Goal: Task Accomplishment & Management: Complete application form

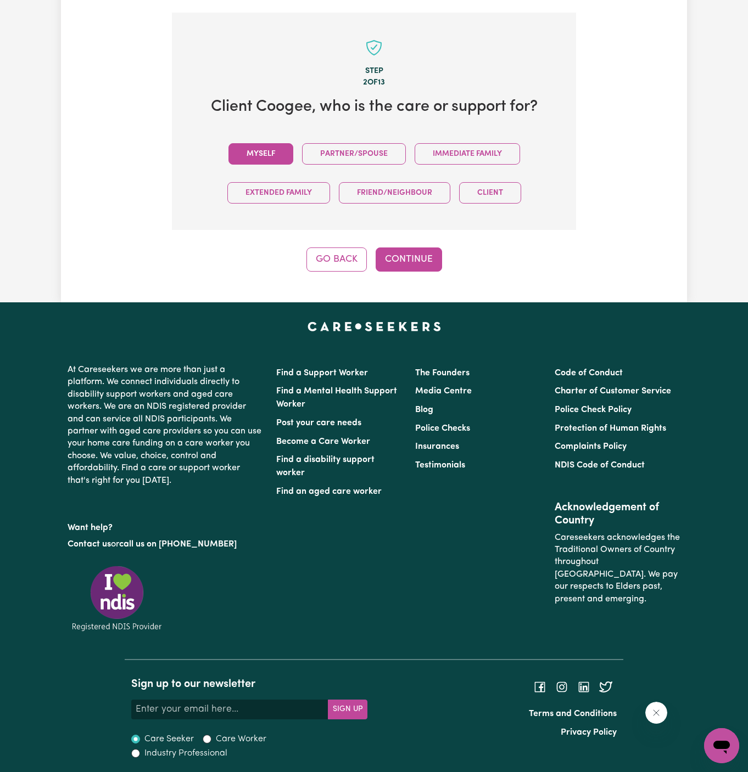
click at [251, 145] on button "Myself" at bounding box center [260, 153] width 65 height 21
click at [425, 263] on button "Continue" at bounding box center [408, 260] width 66 height 24
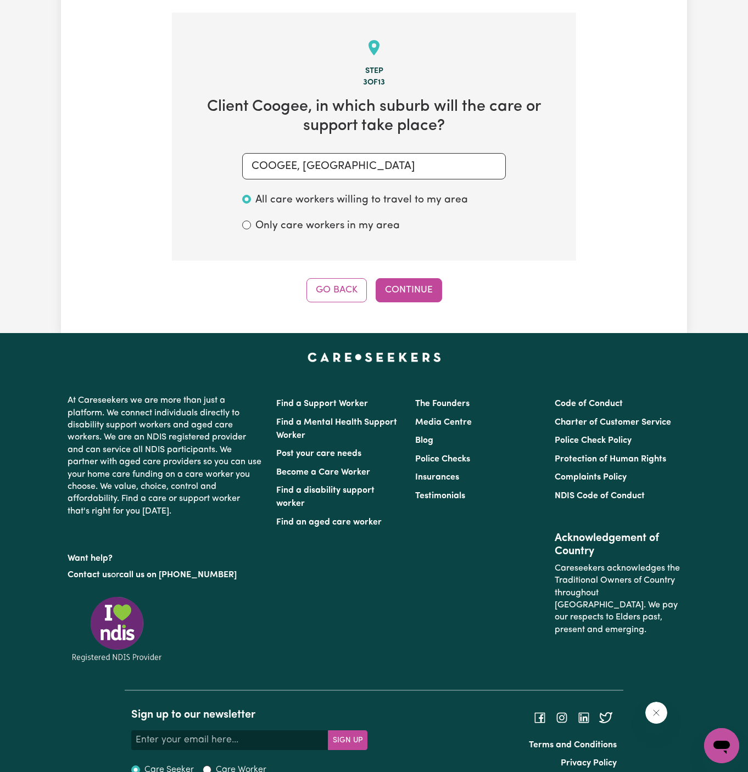
scroll to position [389, 0]
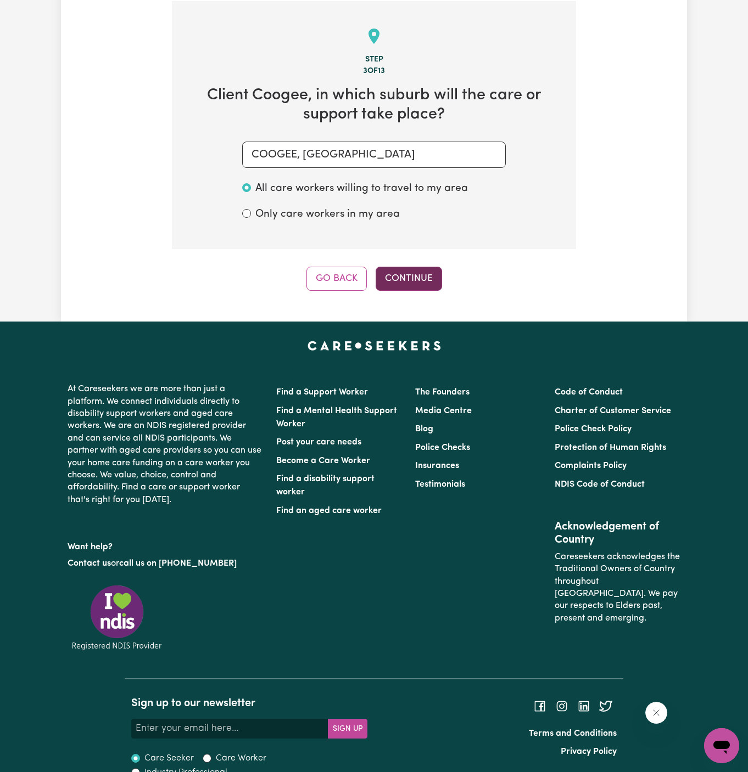
click at [397, 278] on button "Continue" at bounding box center [408, 279] width 66 height 24
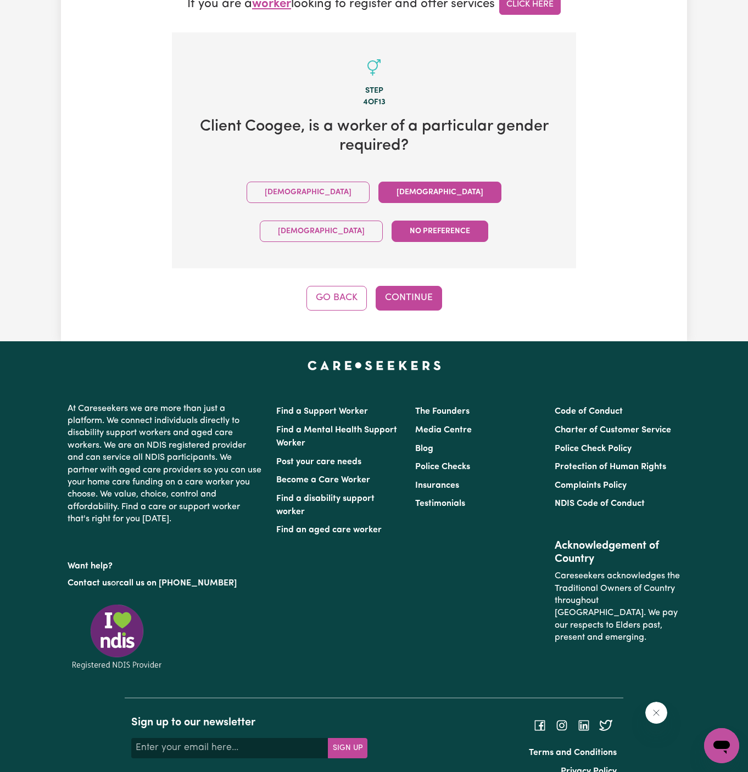
click at [378, 193] on button "[DEMOGRAPHIC_DATA]" at bounding box center [439, 192] width 123 height 21
click at [412, 286] on button "Continue" at bounding box center [408, 298] width 66 height 24
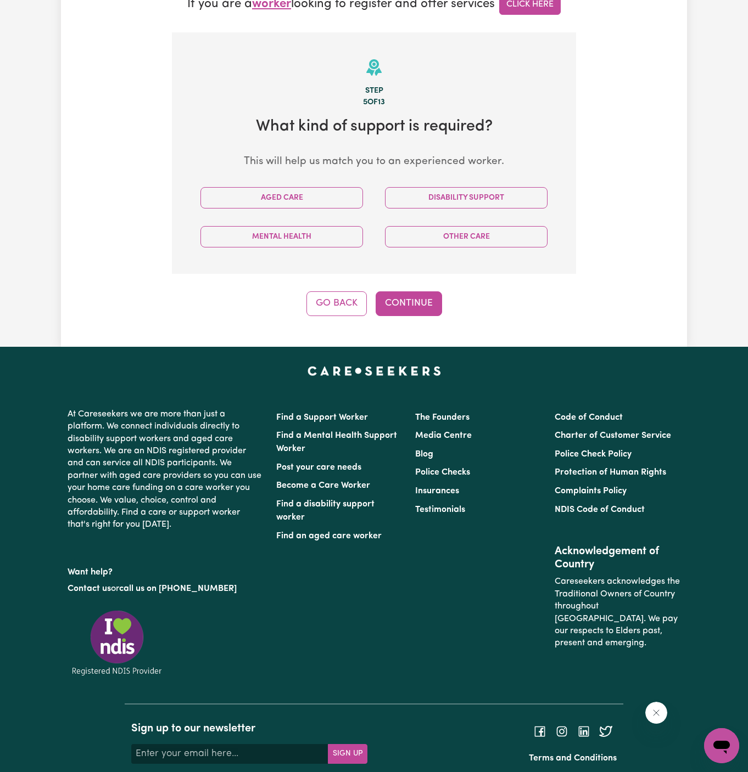
scroll to position [389, 0]
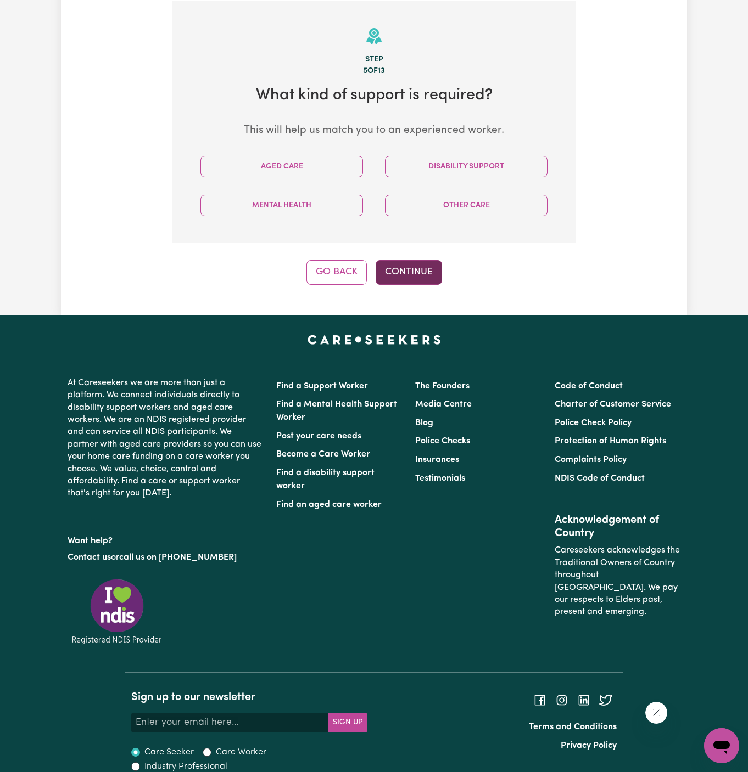
click at [414, 261] on button "Continue" at bounding box center [408, 272] width 66 height 24
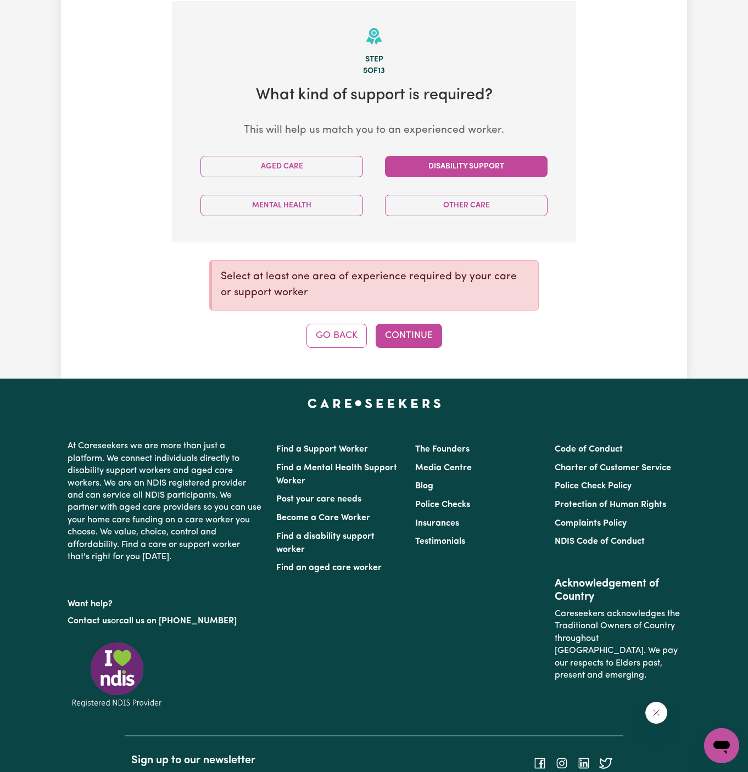
click at [402, 166] on button "Disability Support" at bounding box center [466, 166] width 162 height 21
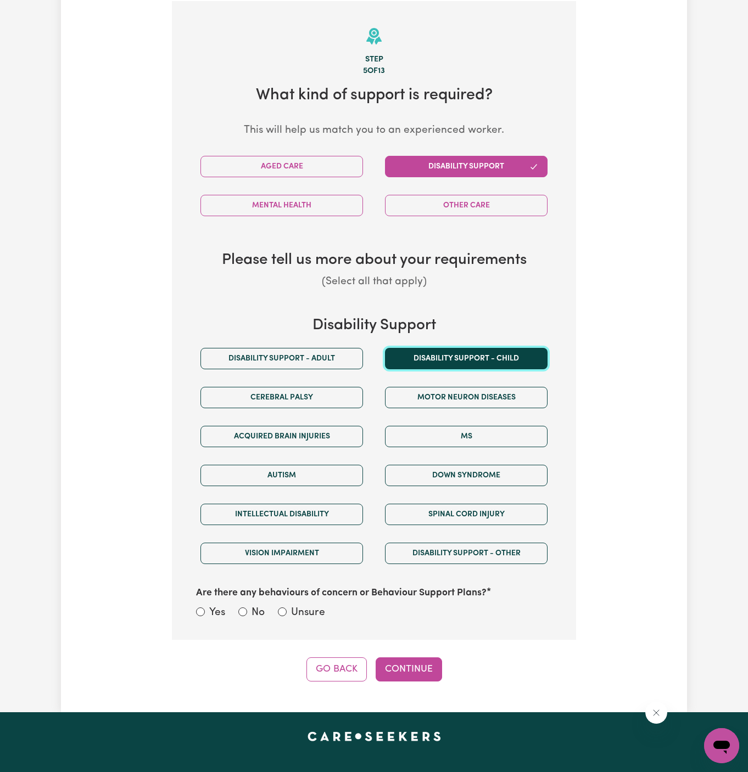
click at [422, 355] on button "Disability support - Child" at bounding box center [466, 358] width 162 height 21
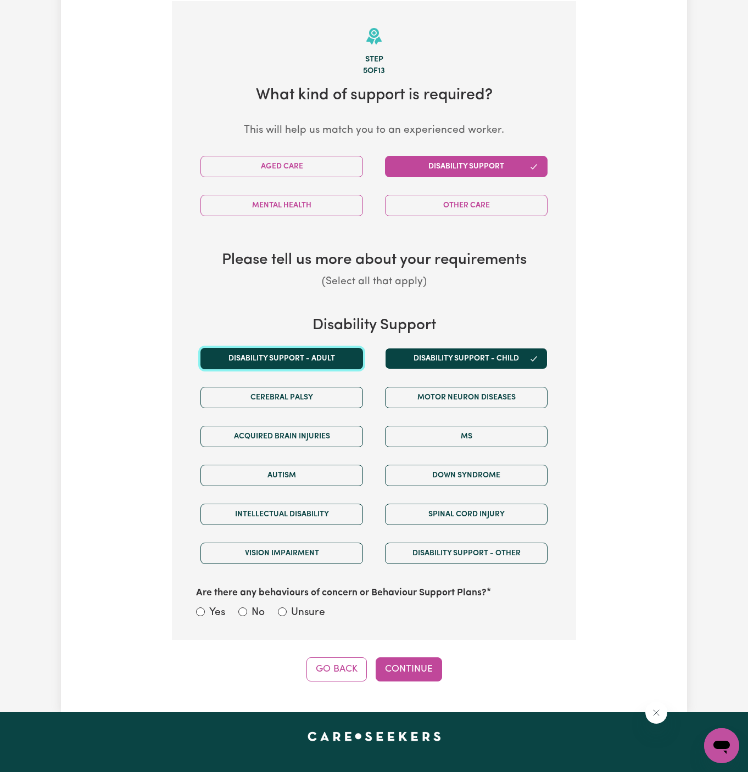
click at [320, 361] on button "Disability support - Adult" at bounding box center [281, 358] width 162 height 21
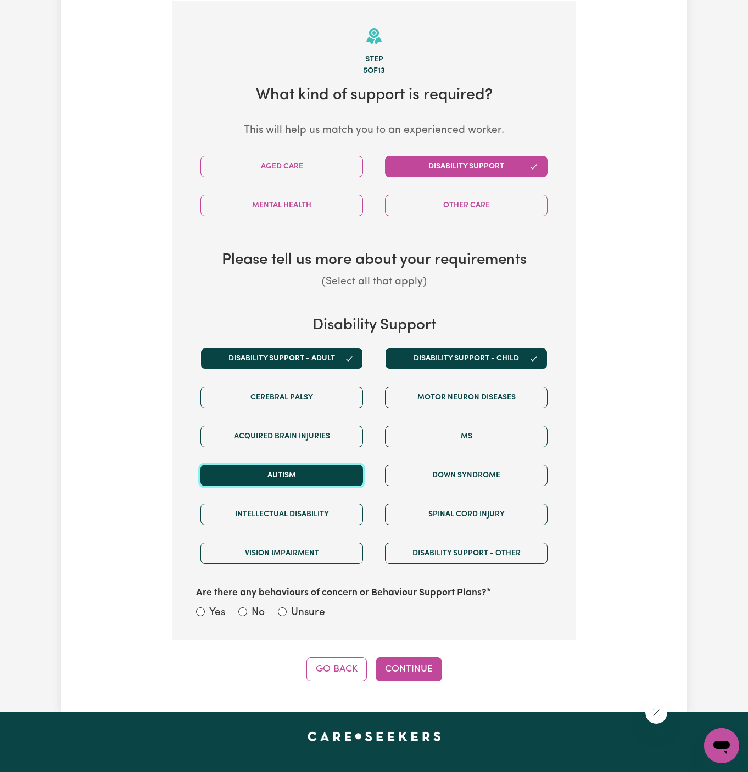
click at [327, 477] on button "Autism" at bounding box center [281, 475] width 162 height 21
click at [311, 605] on label "Unsure" at bounding box center [308, 613] width 34 height 16
drag, startPoint x: 394, startPoint y: 669, endPoint x: 305, endPoint y: 606, distance: 109.0
click at [305, 606] on div "Step 5 of 13 What kind of support is required? This will help us match you to a…" at bounding box center [374, 341] width 404 height 681
click at [305, 606] on label "Unsure" at bounding box center [308, 613] width 34 height 16
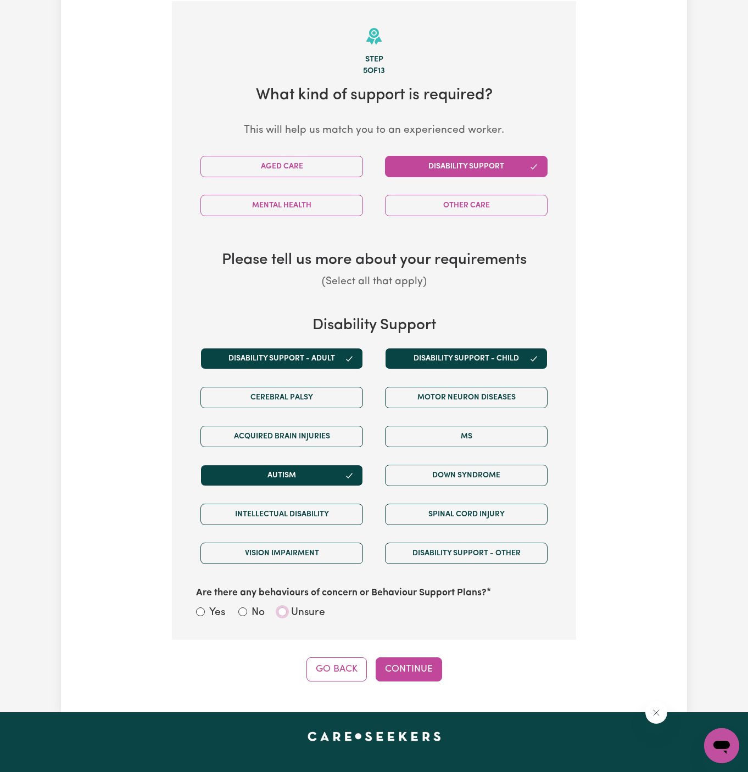
click at [286, 608] on input "Unsure" at bounding box center [282, 612] width 9 height 9
radio input "true"
click at [405, 662] on button "Continue" at bounding box center [408, 670] width 66 height 24
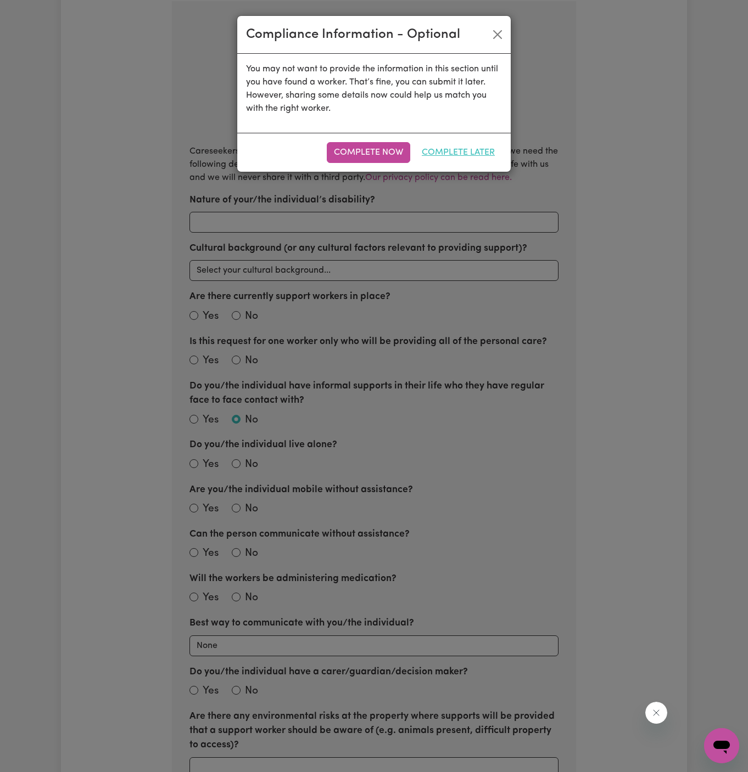
click at [476, 148] on button "Complete Later" at bounding box center [457, 152] width 87 height 21
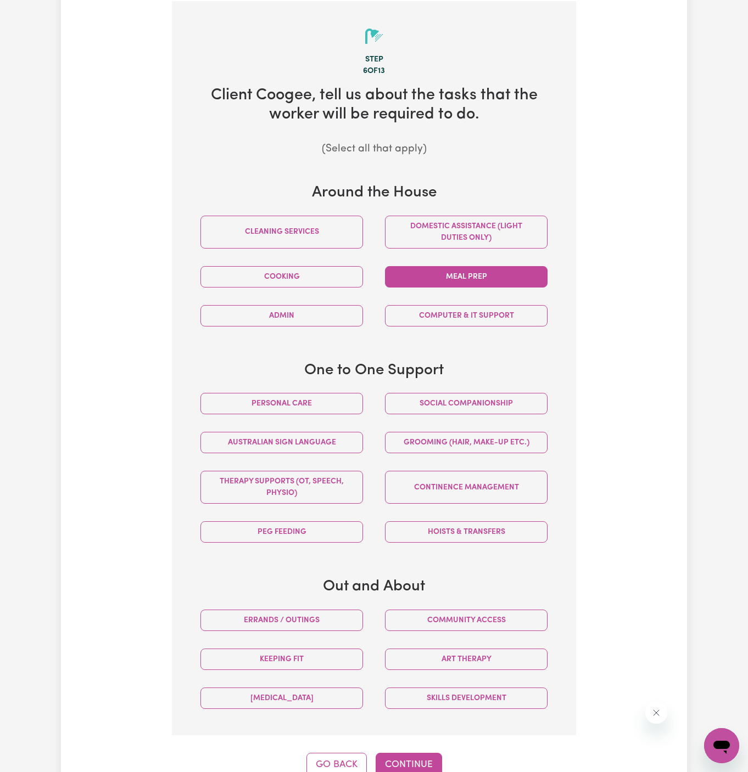
click at [448, 281] on button "Meal prep" at bounding box center [466, 276] width 162 height 21
click at [344, 403] on button "Personal care" at bounding box center [281, 403] width 162 height 21
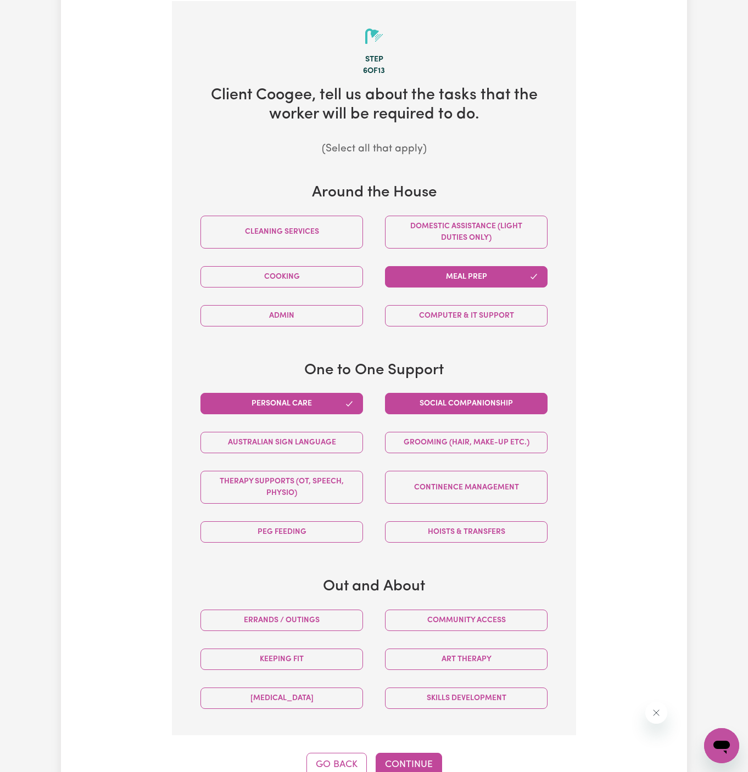
click at [440, 403] on button "Social companionship" at bounding box center [466, 403] width 162 height 21
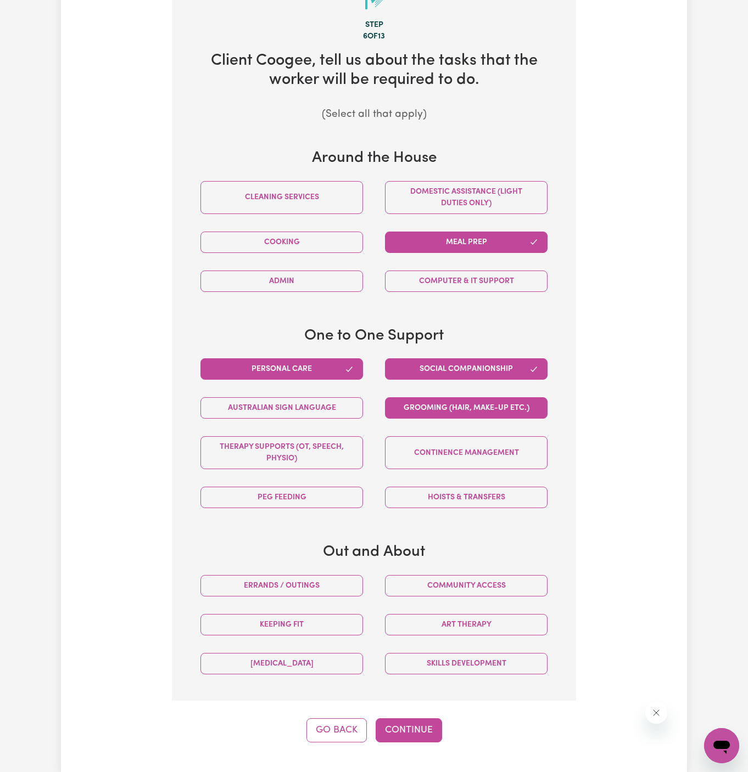
scroll to position [434, 0]
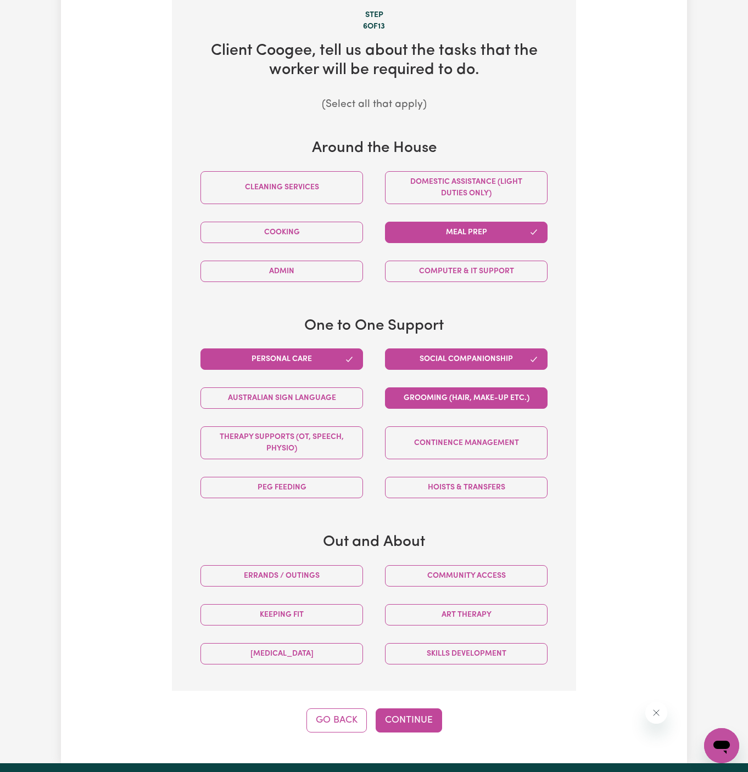
click at [460, 396] on button "Grooming (hair, make-up etc.)" at bounding box center [466, 397] width 162 height 21
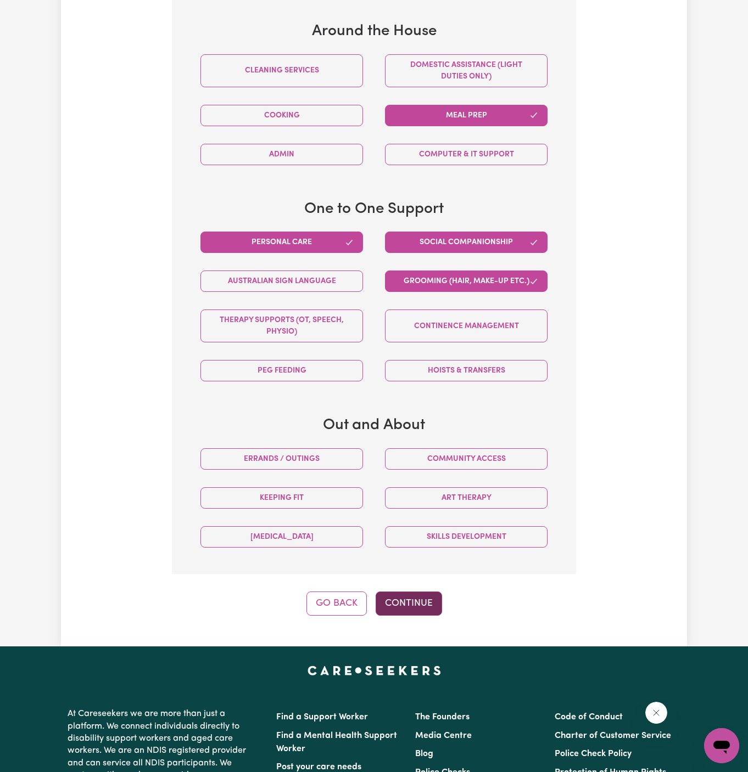
click at [417, 597] on button "Continue" at bounding box center [408, 604] width 66 height 24
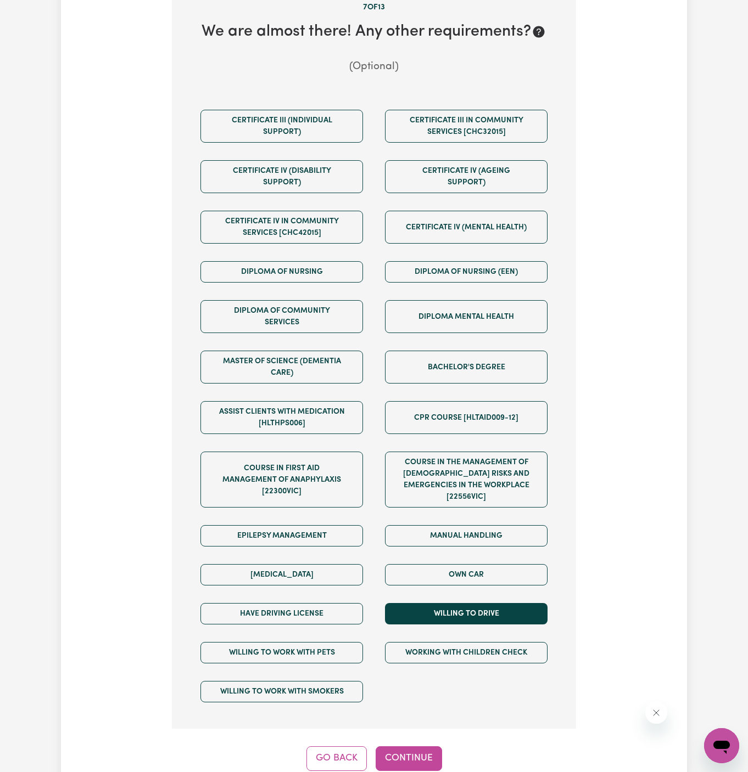
scroll to position [496, 0]
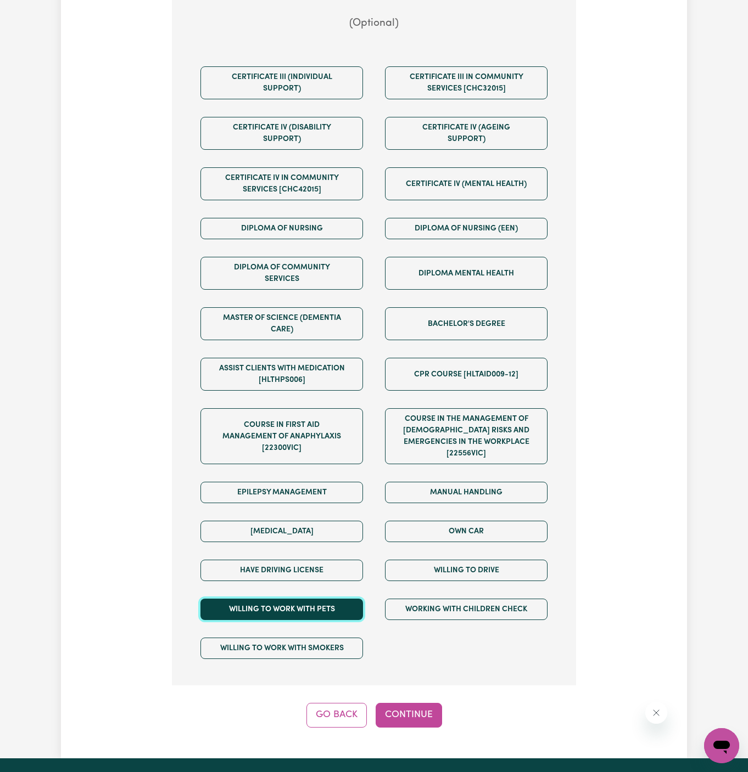
click at [347, 599] on button "Willing to work with pets" at bounding box center [281, 609] width 162 height 21
click at [414, 703] on button "Continue" at bounding box center [408, 715] width 66 height 24
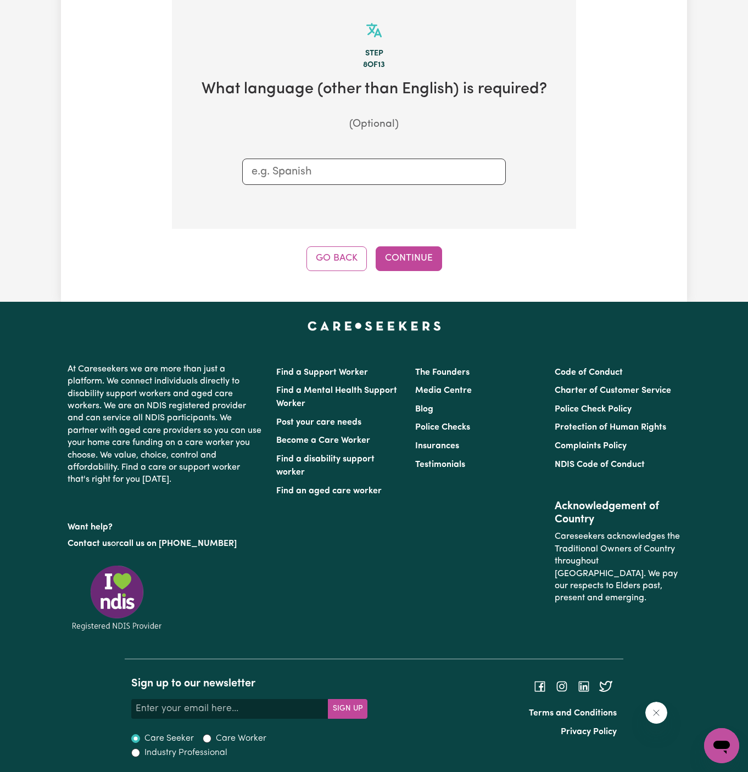
scroll to position [389, 0]
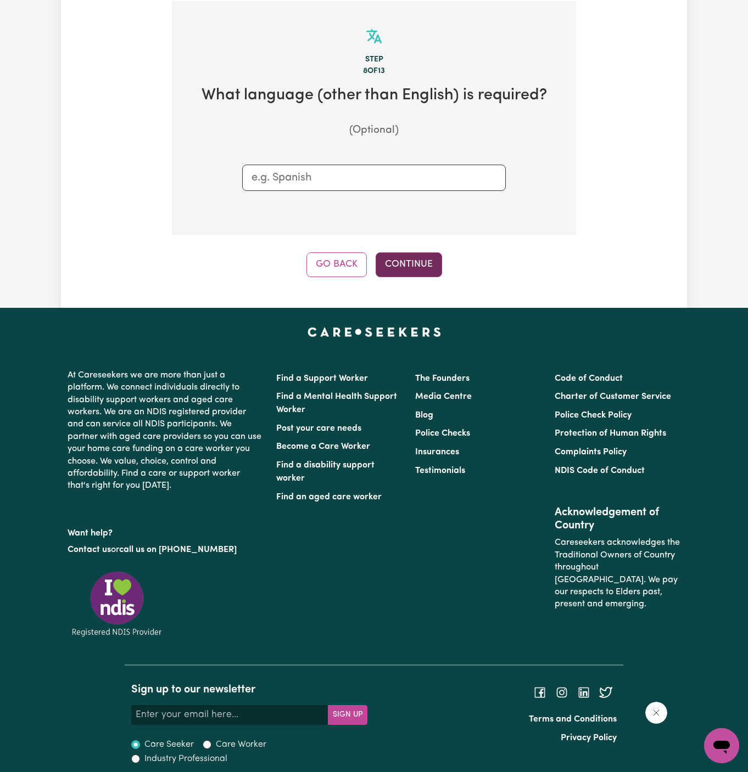
click at [404, 252] on button "Continue" at bounding box center [408, 264] width 66 height 24
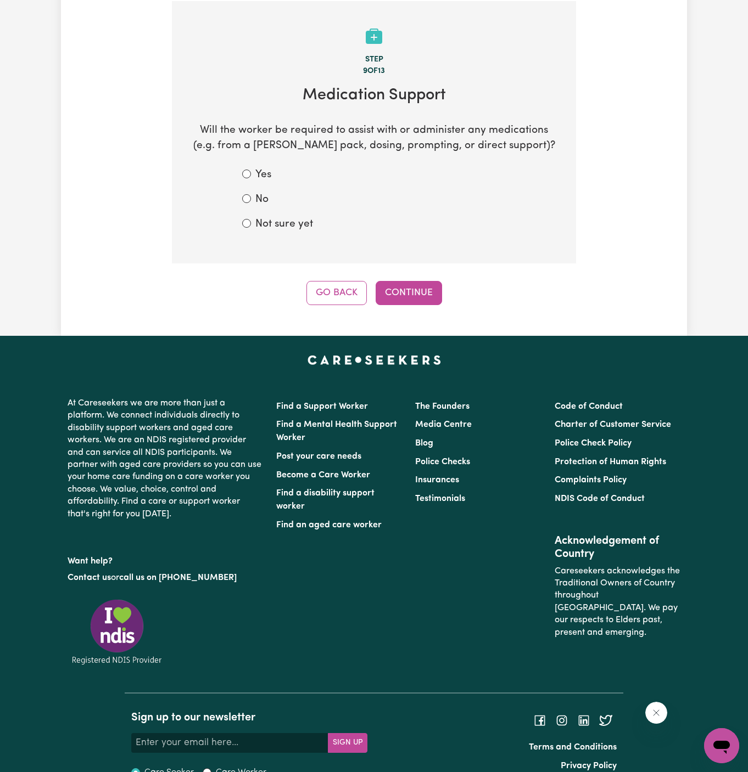
click at [268, 223] on label "Not sure yet" at bounding box center [284, 225] width 58 height 16
click at [251, 223] on input "Not sure yet" at bounding box center [246, 223] width 9 height 9
radio input "true"
click at [411, 286] on button "Continue" at bounding box center [408, 293] width 66 height 24
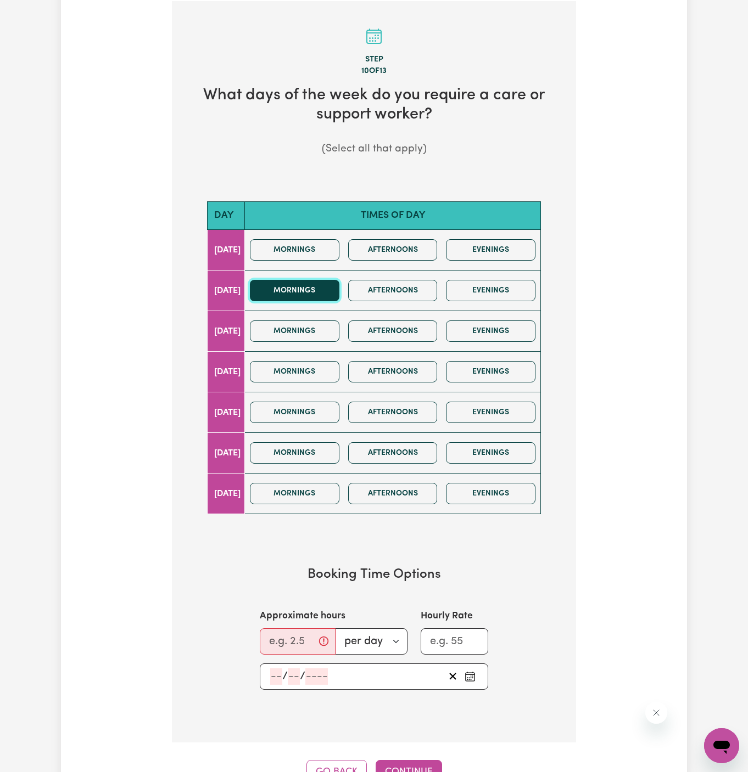
click at [315, 292] on button "Mornings" at bounding box center [294, 290] width 89 height 21
click at [316, 324] on button "Mornings" at bounding box center [294, 331] width 89 height 21
click at [294, 628] on input "Approximate hours" at bounding box center [298, 641] width 76 height 26
type input "2"
click at [277, 675] on input "number" at bounding box center [276, 676] width 12 height 16
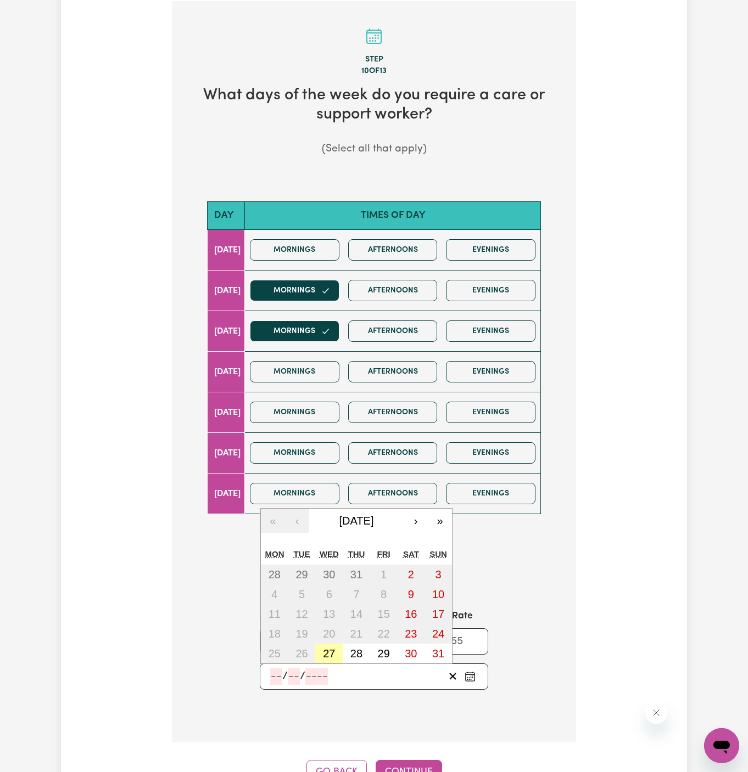
click at [337, 650] on button "27" at bounding box center [328, 654] width 27 height 20
type input "[DATE]"
type input "27"
type input "8"
type input "2025"
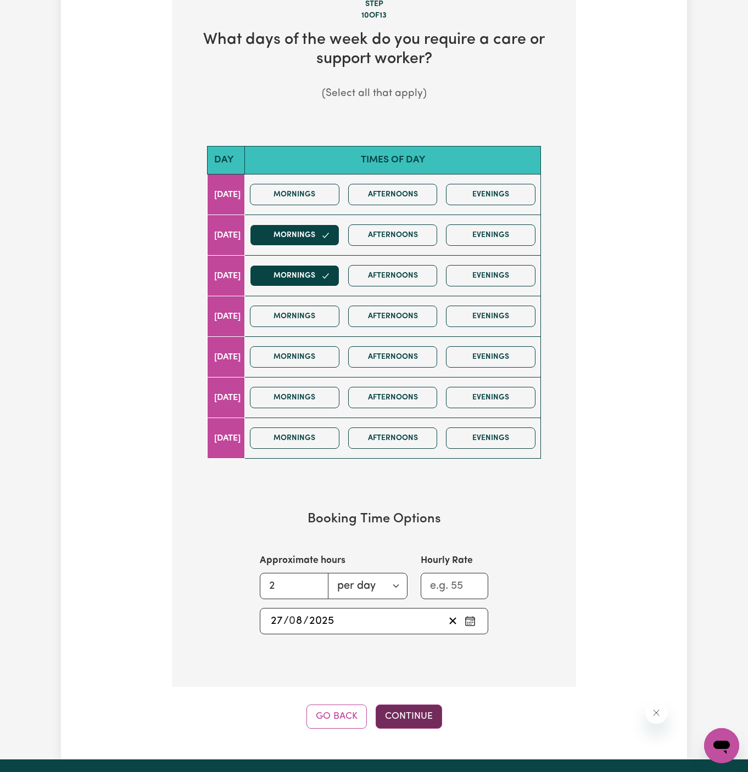
click at [406, 705] on button "Continue" at bounding box center [408, 717] width 66 height 24
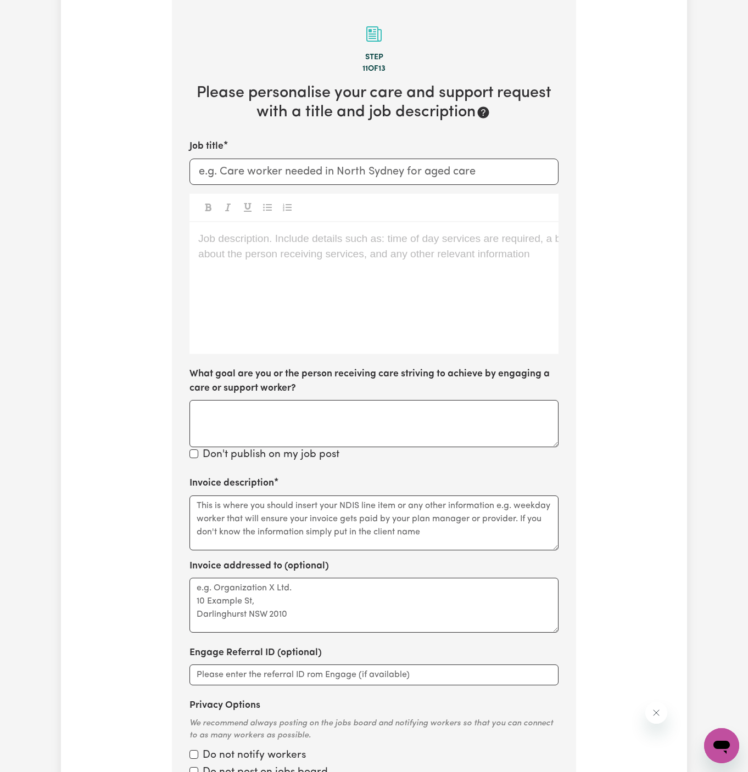
scroll to position [389, 0]
